Goal: Information Seeking & Learning: Learn about a topic

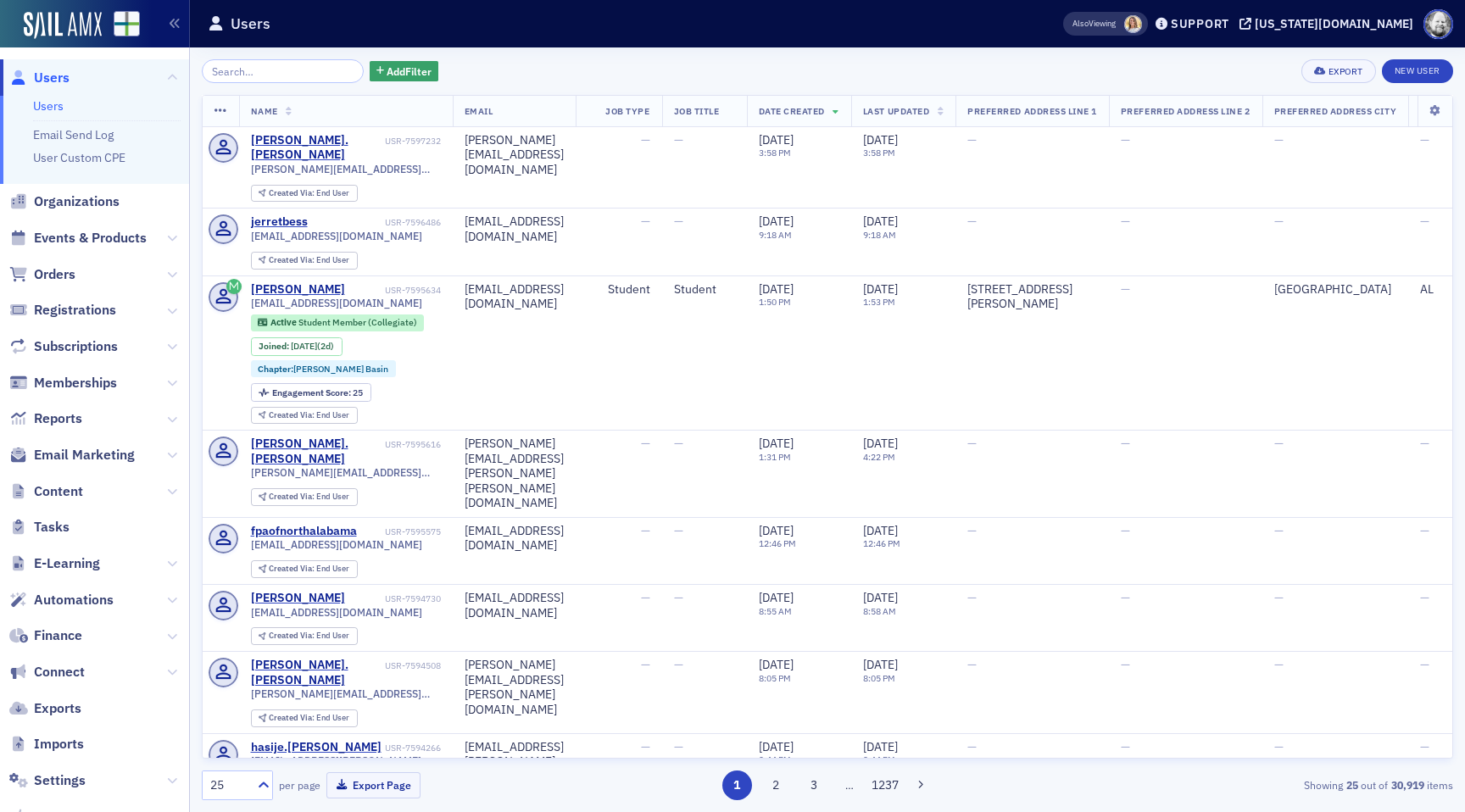
click at [1142, 26] on span at bounding box center [1133, 24] width 18 height 18
click at [80, 236] on span "Events & Products" at bounding box center [90, 238] width 113 height 19
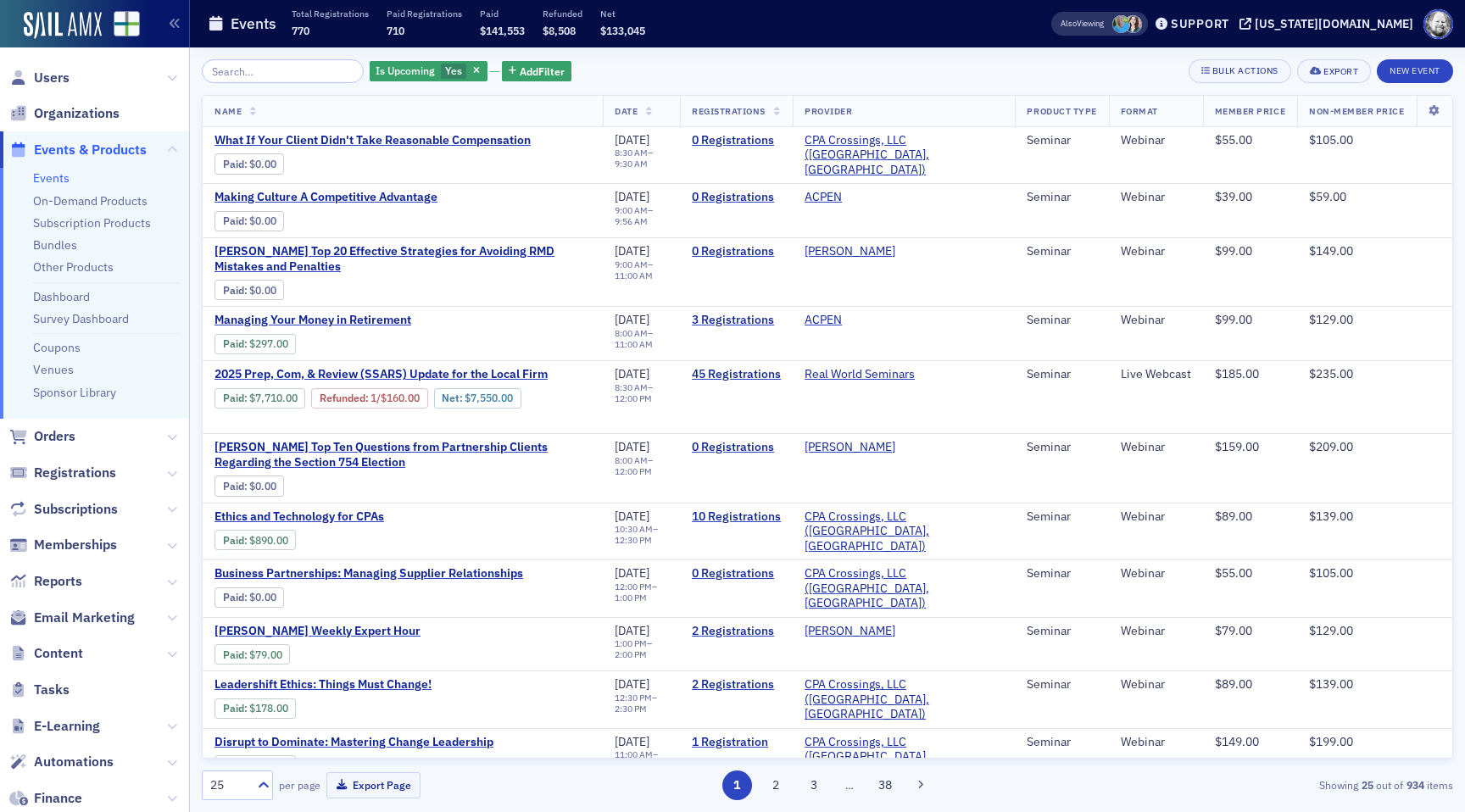
click at [1130, 26] on span at bounding box center [1121, 24] width 18 height 18
click at [1142, 22] on span at bounding box center [1133, 24] width 18 height 18
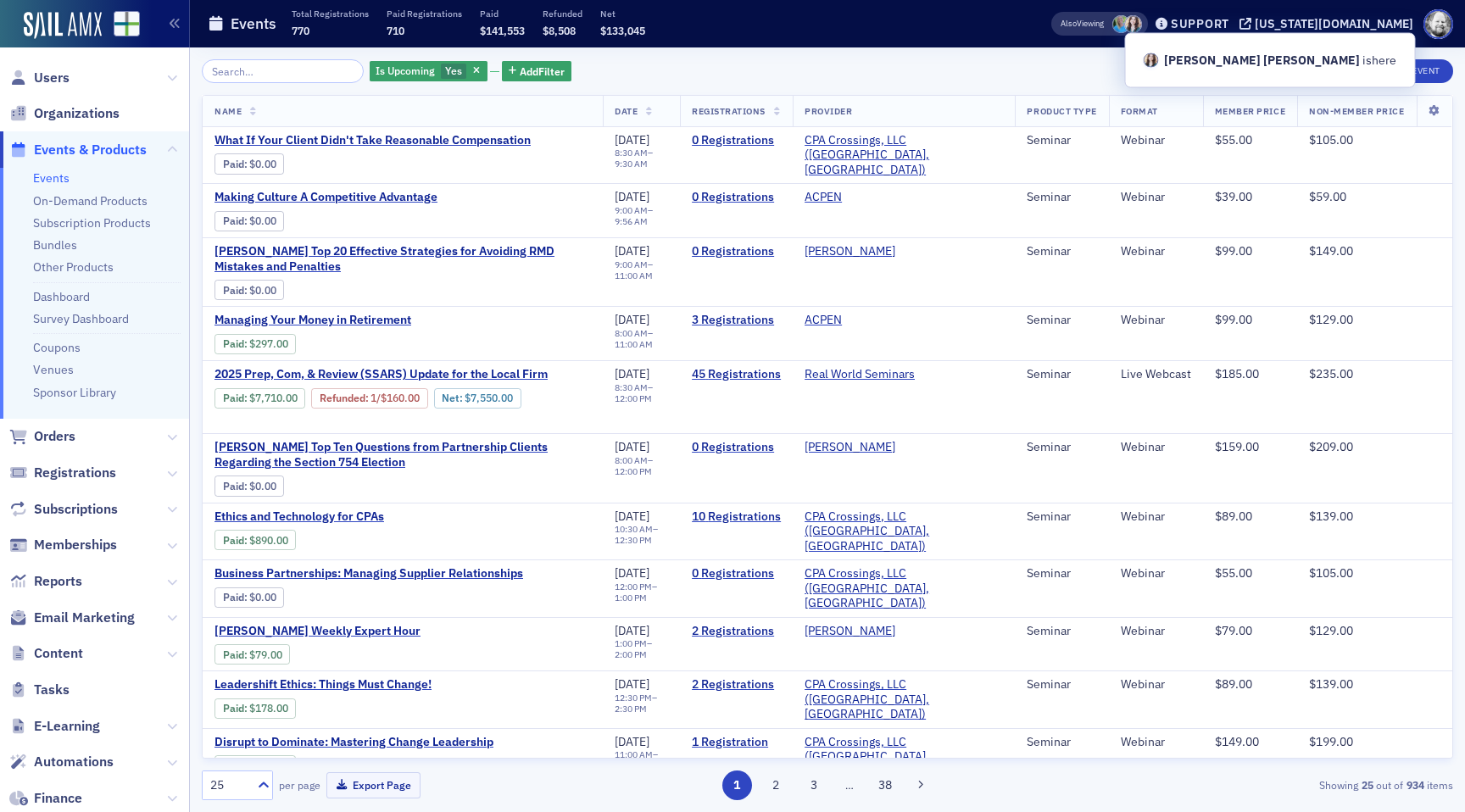
click at [966, 40] on div "Events Total Registrations 770 Paid Registrations 710 Paid $141,553 Refunded $8…" at bounding box center [602, 24] width 790 height 45
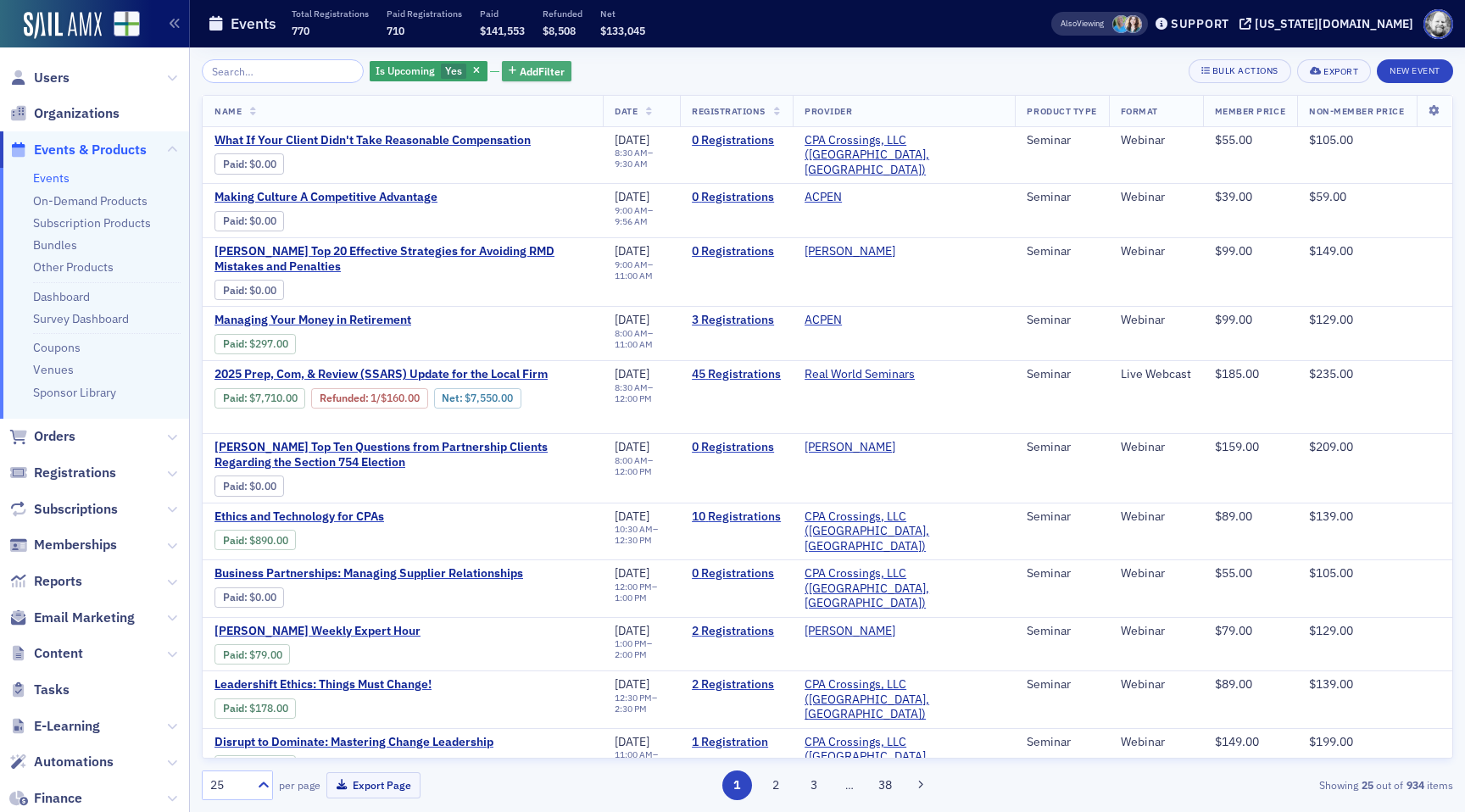
click at [520, 74] on span "Add Filter" at bounding box center [542, 71] width 45 height 15
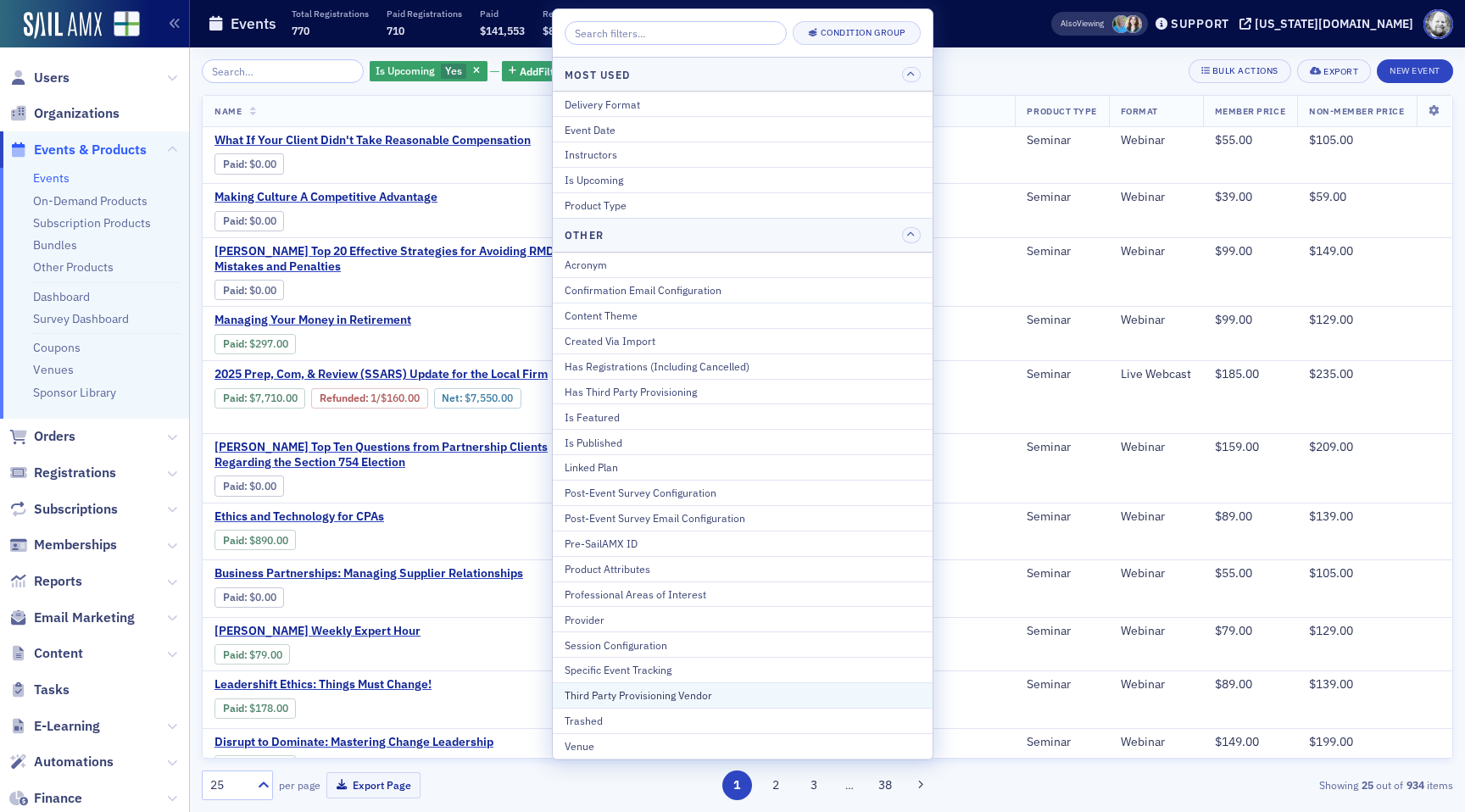
click at [688, 691] on div "Third Party Provisioning Vendor" at bounding box center [742, 694] width 356 height 15
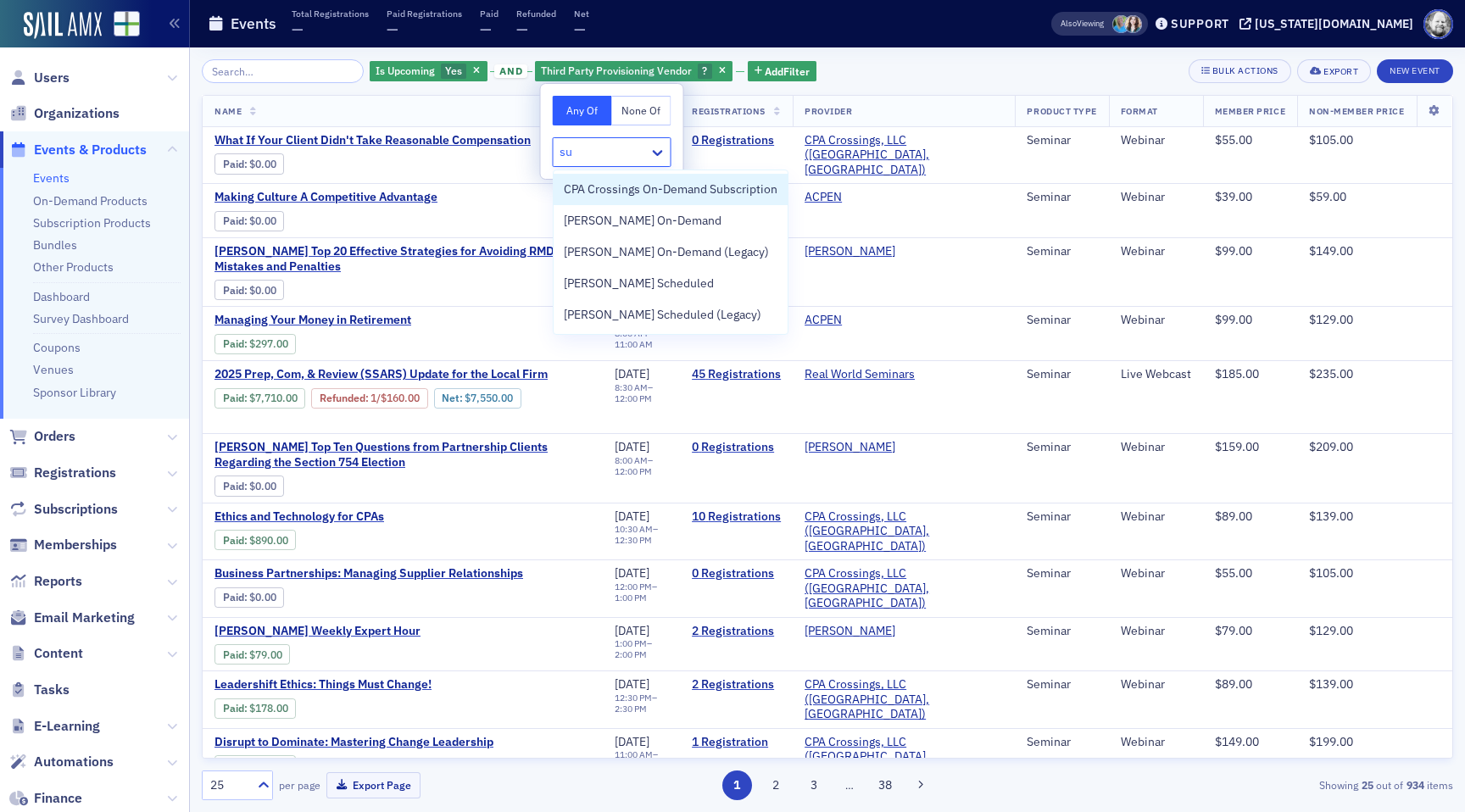
type input "sur"
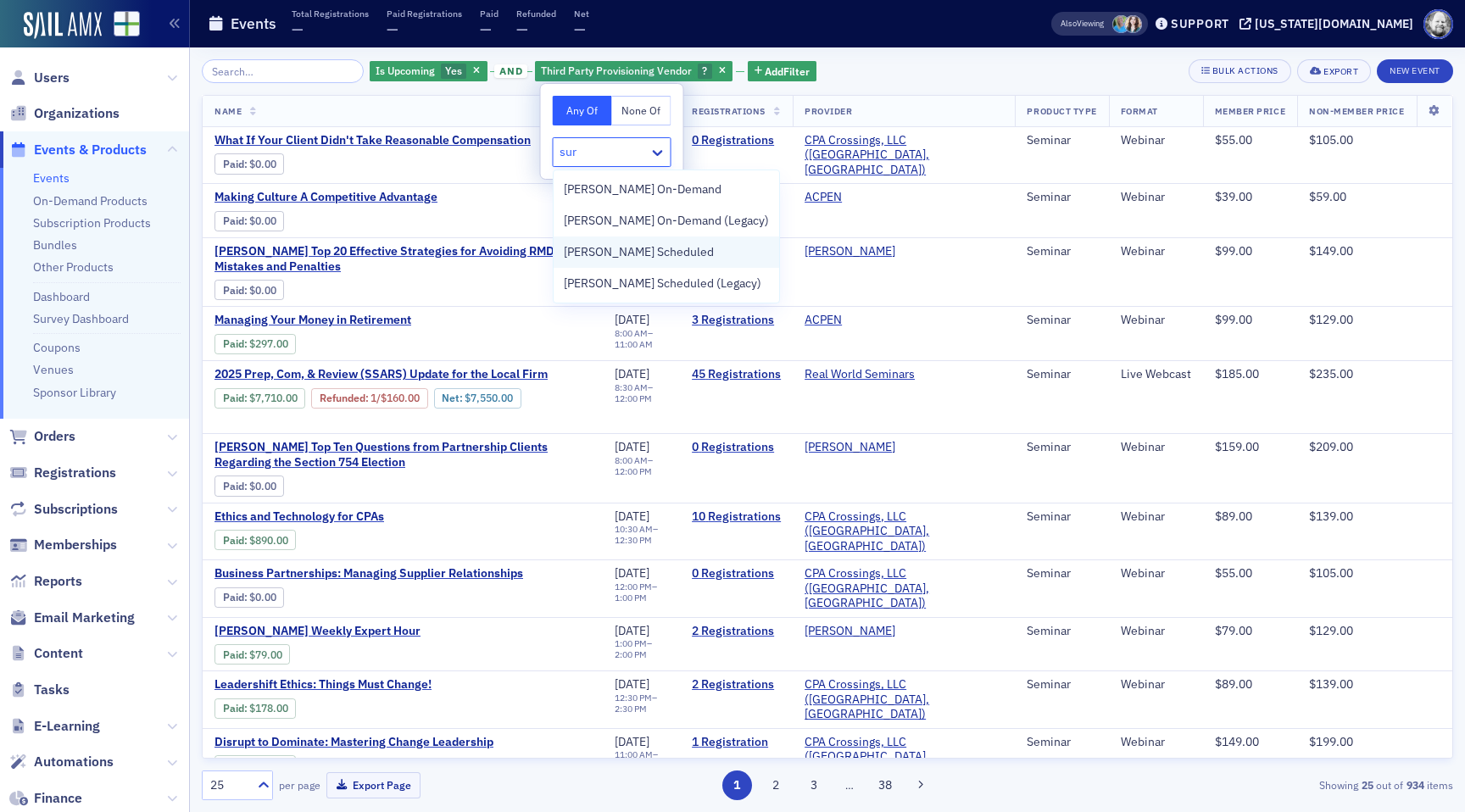
click at [649, 263] on div "[PERSON_NAME] Scheduled" at bounding box center [667, 251] width 225 height 31
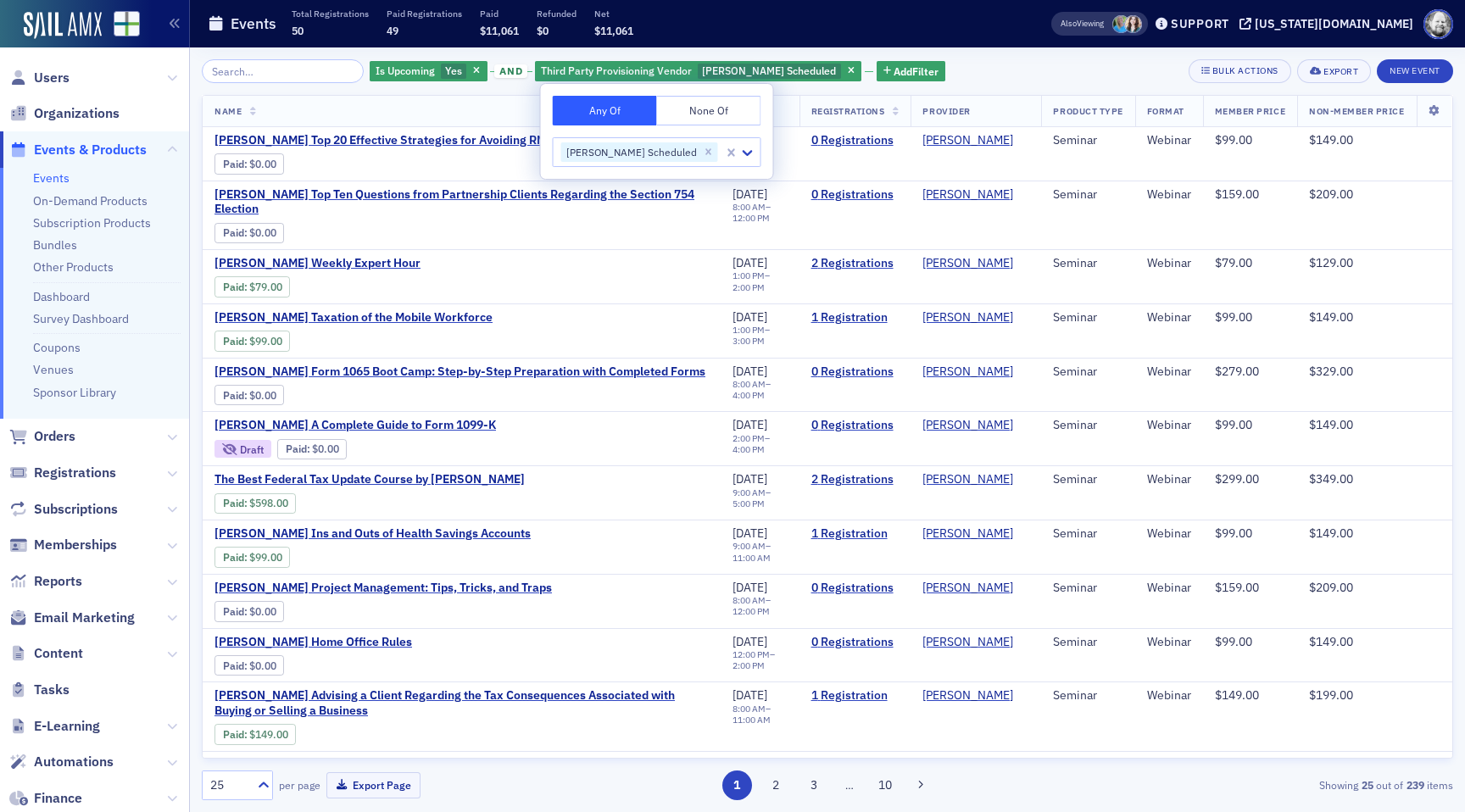
click at [947, 70] on div "Is Upcoming Yes and Third Party Provisioning Vendor [PERSON_NAME] Scheduled Add…" at bounding box center [828, 72] width 1252 height 24
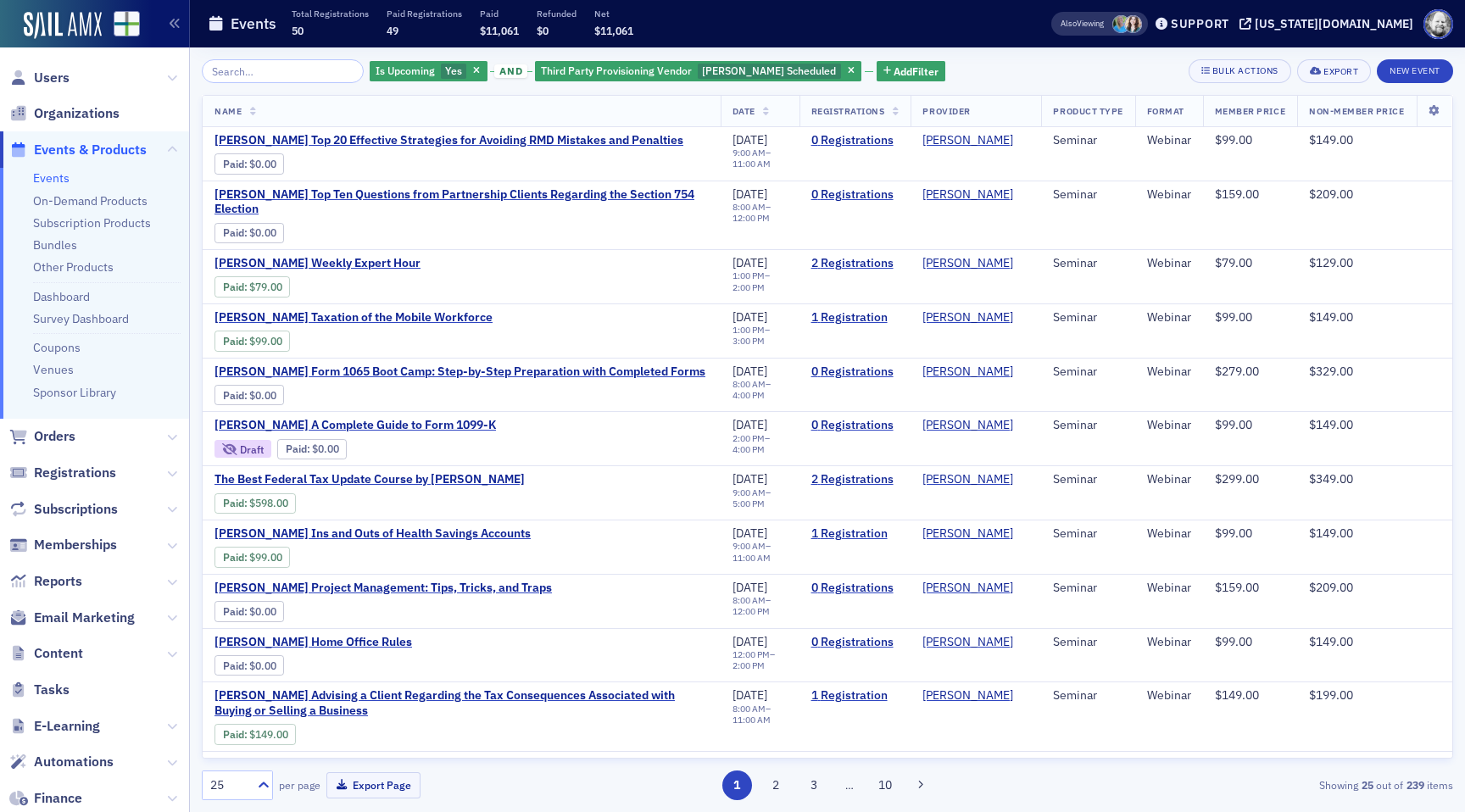
click at [894, 111] on icon at bounding box center [896, 112] width 7 height 9
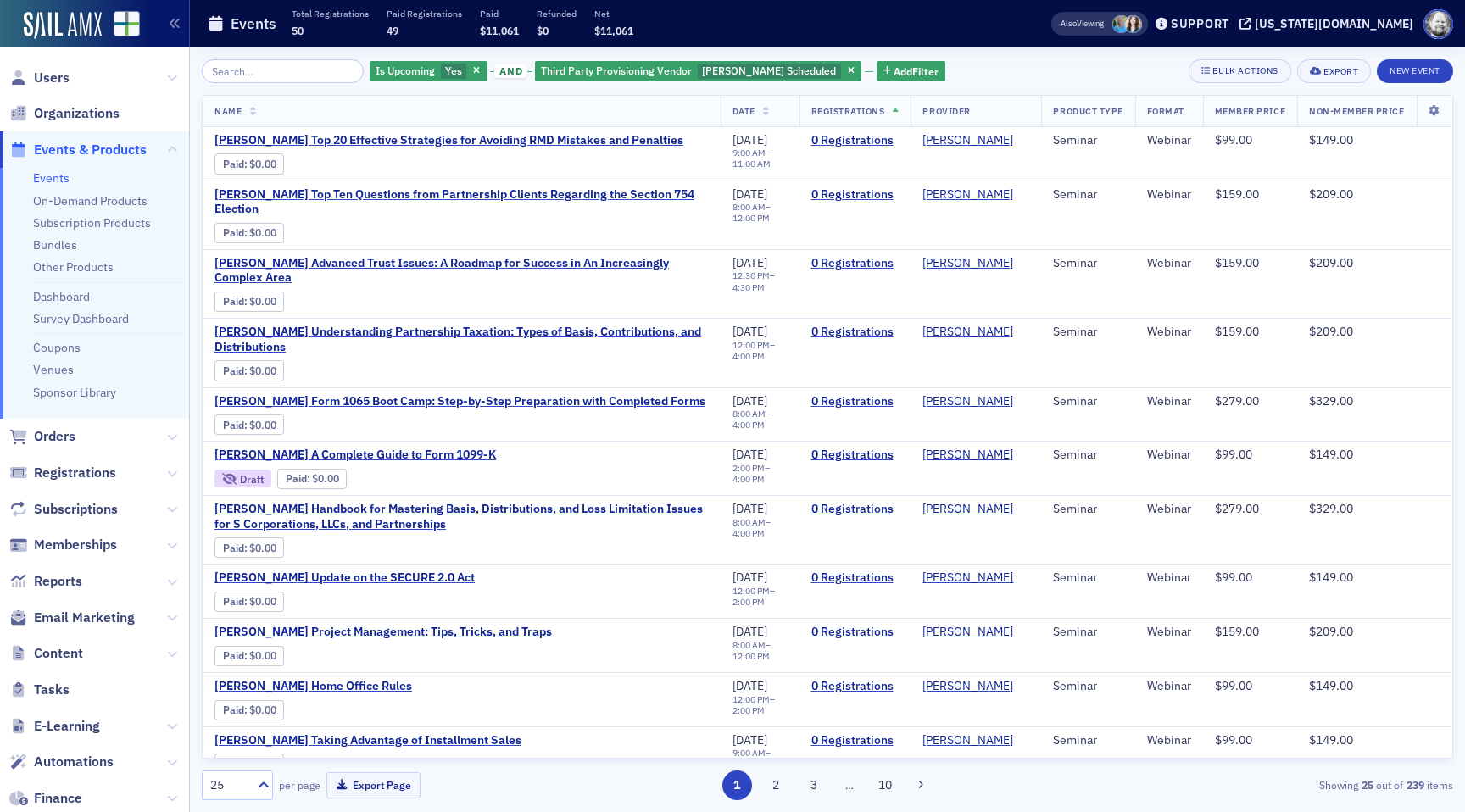
click at [894, 111] on icon at bounding box center [896, 112] width 7 height 9
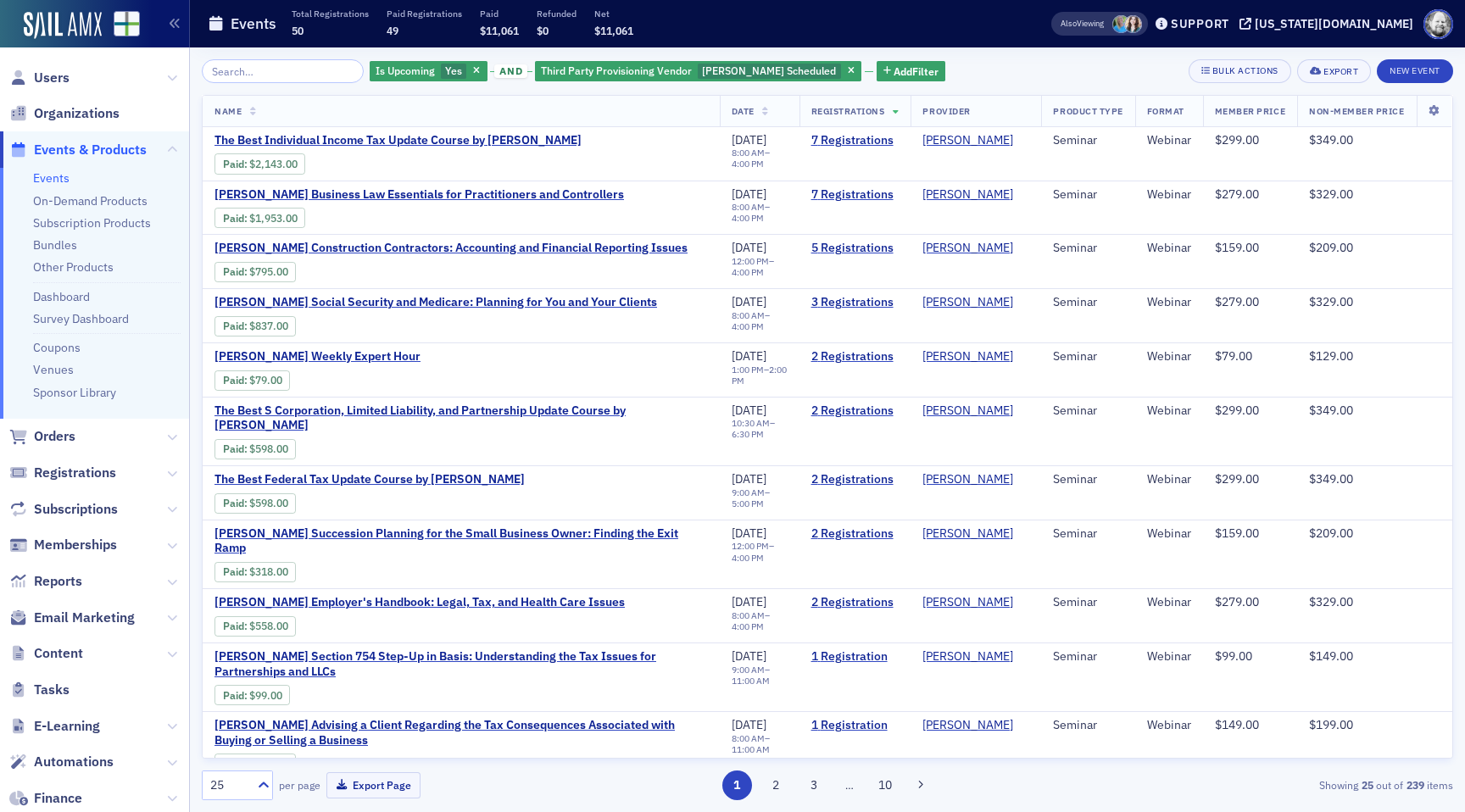
click at [947, 80] on div "Is Upcoming Yes and Third Party Provisioning Vendor [PERSON_NAME] Scheduled Add…" at bounding box center [828, 72] width 1252 height 24
